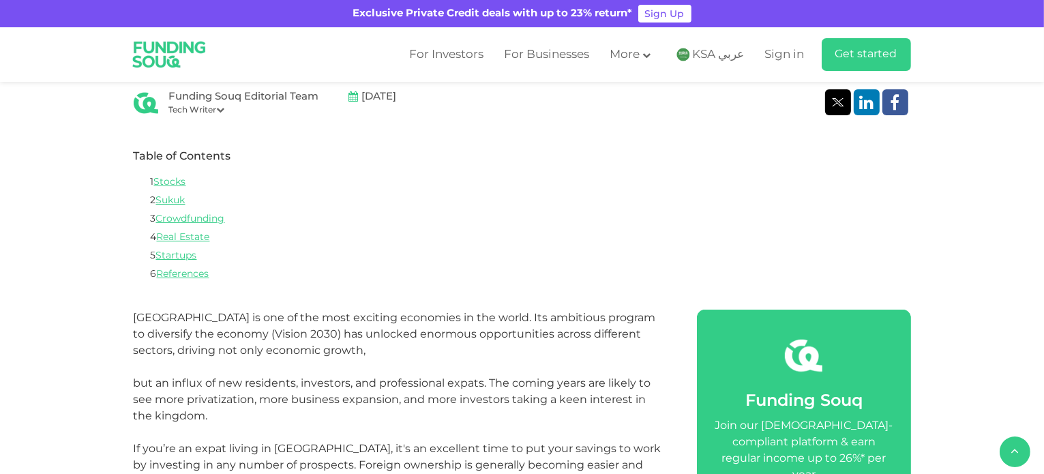
scroll to position [477, 0]
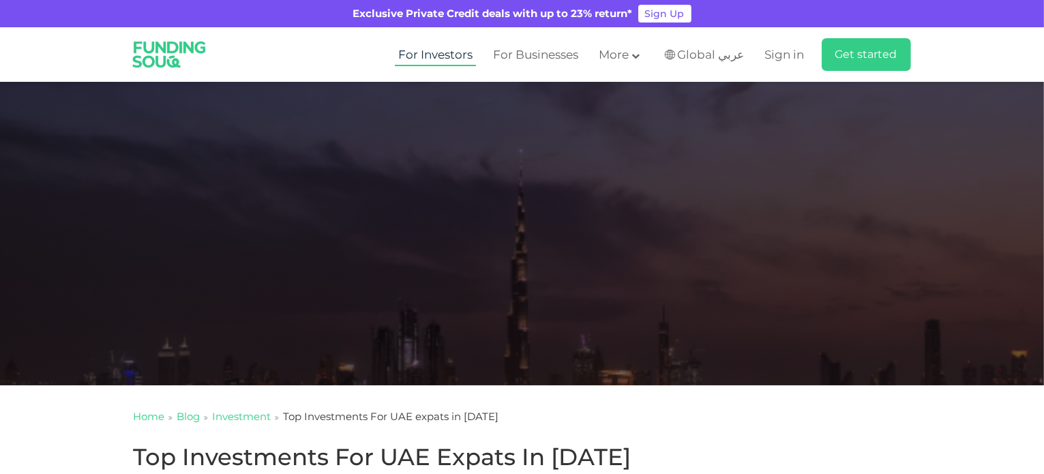
click at [456, 59] on link "For Investors" at bounding box center [435, 55] width 81 height 23
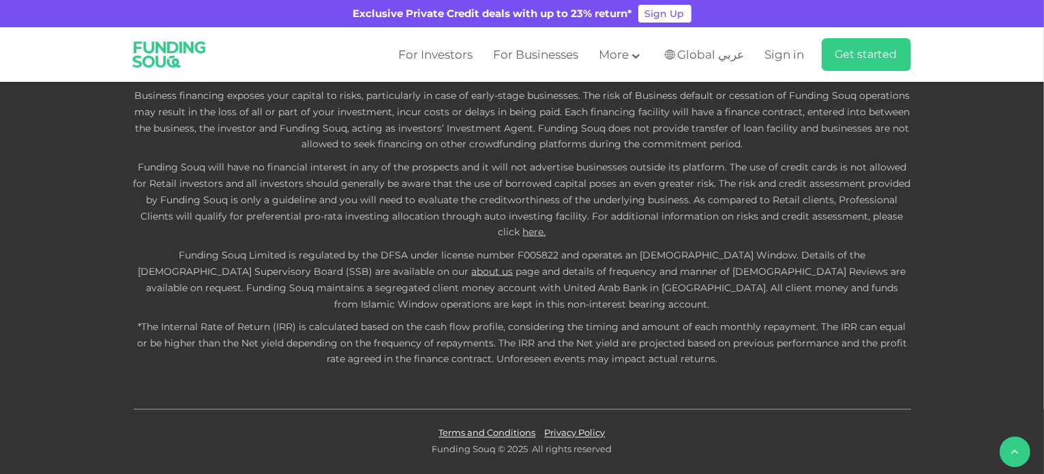
scroll to position [3819, 0]
